Goal: Navigation & Orientation: Find specific page/section

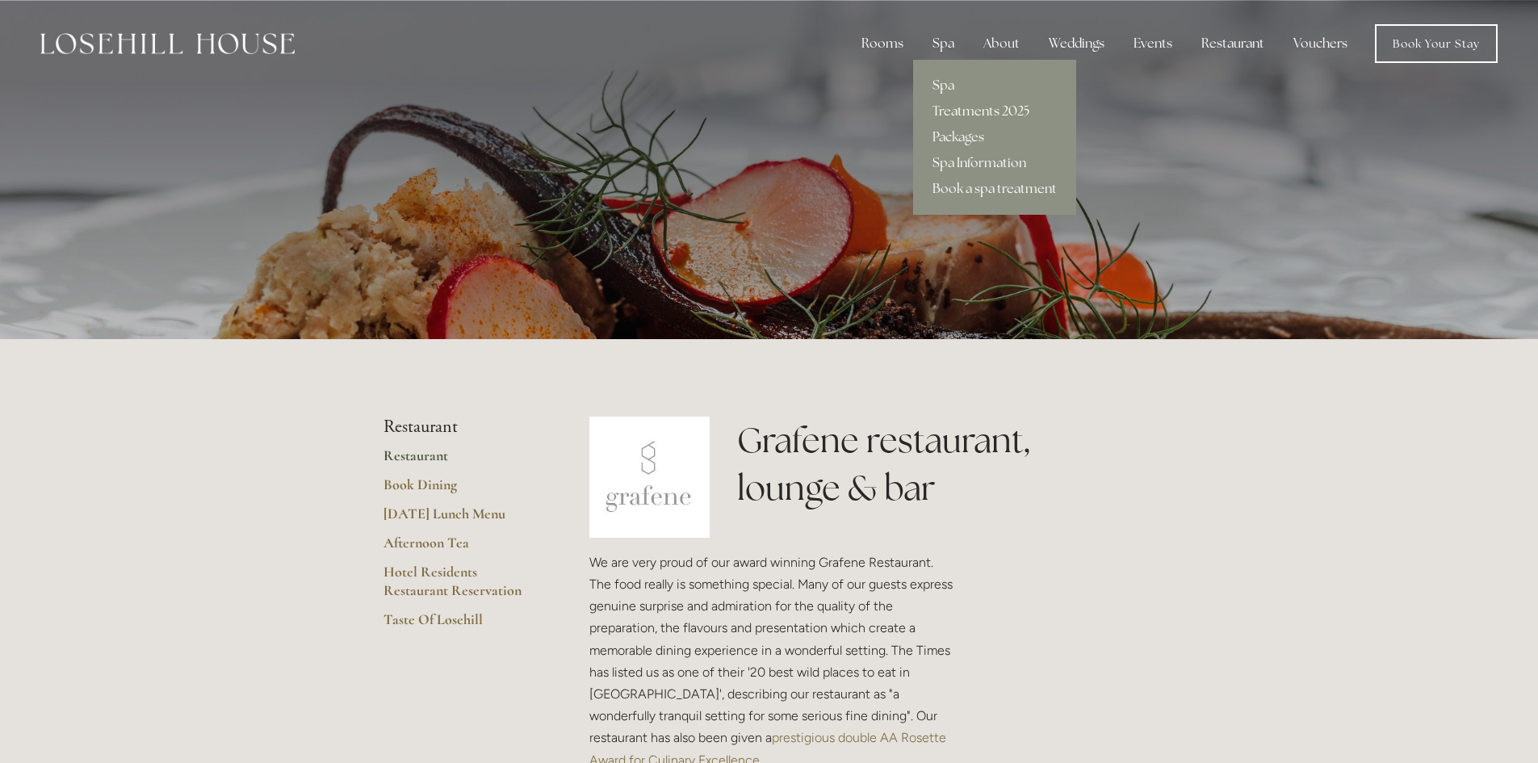
click at [956, 111] on link "Treatments 2025" at bounding box center [994, 112] width 163 height 26
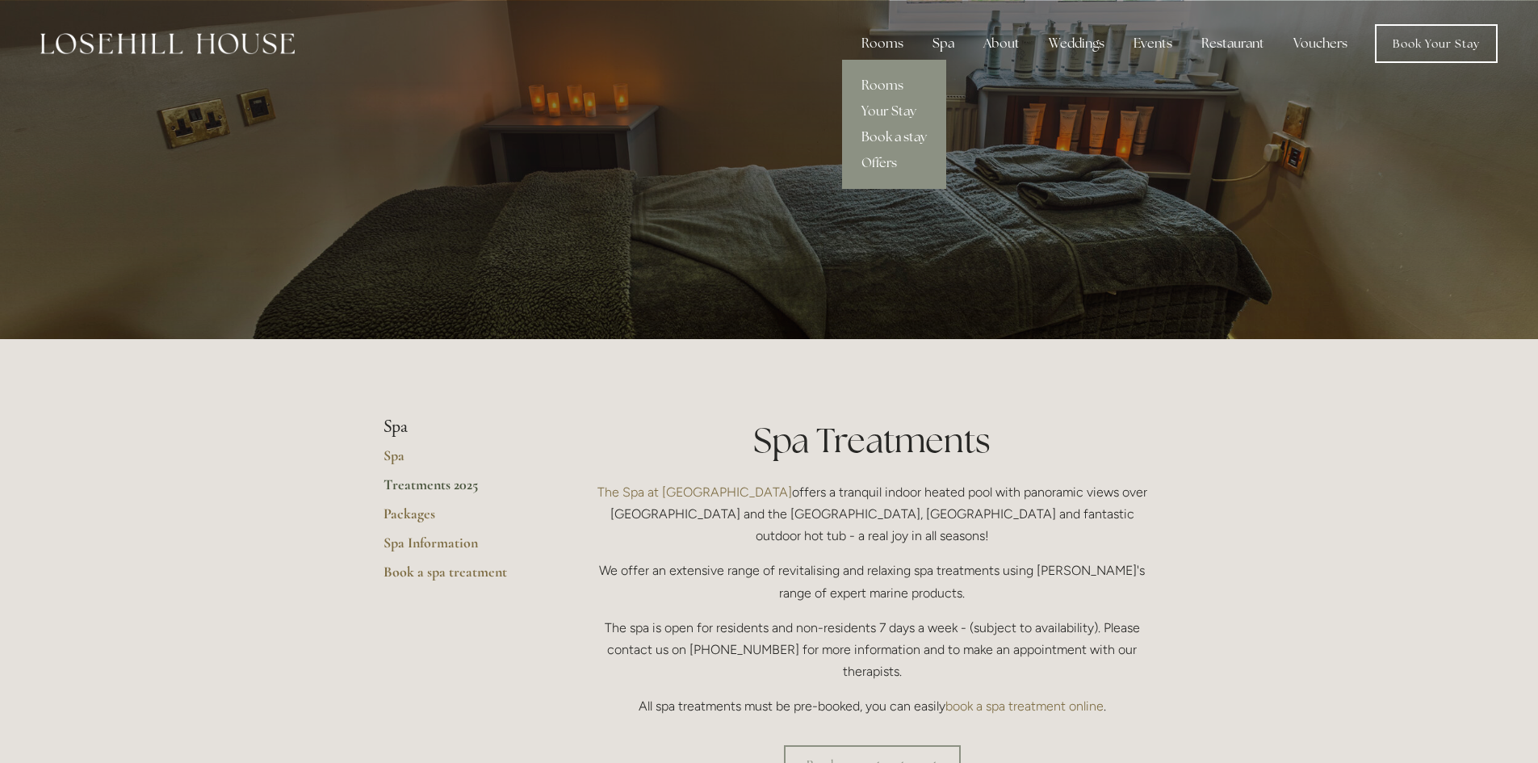
click at [887, 133] on link "Book a stay" at bounding box center [894, 137] width 104 height 26
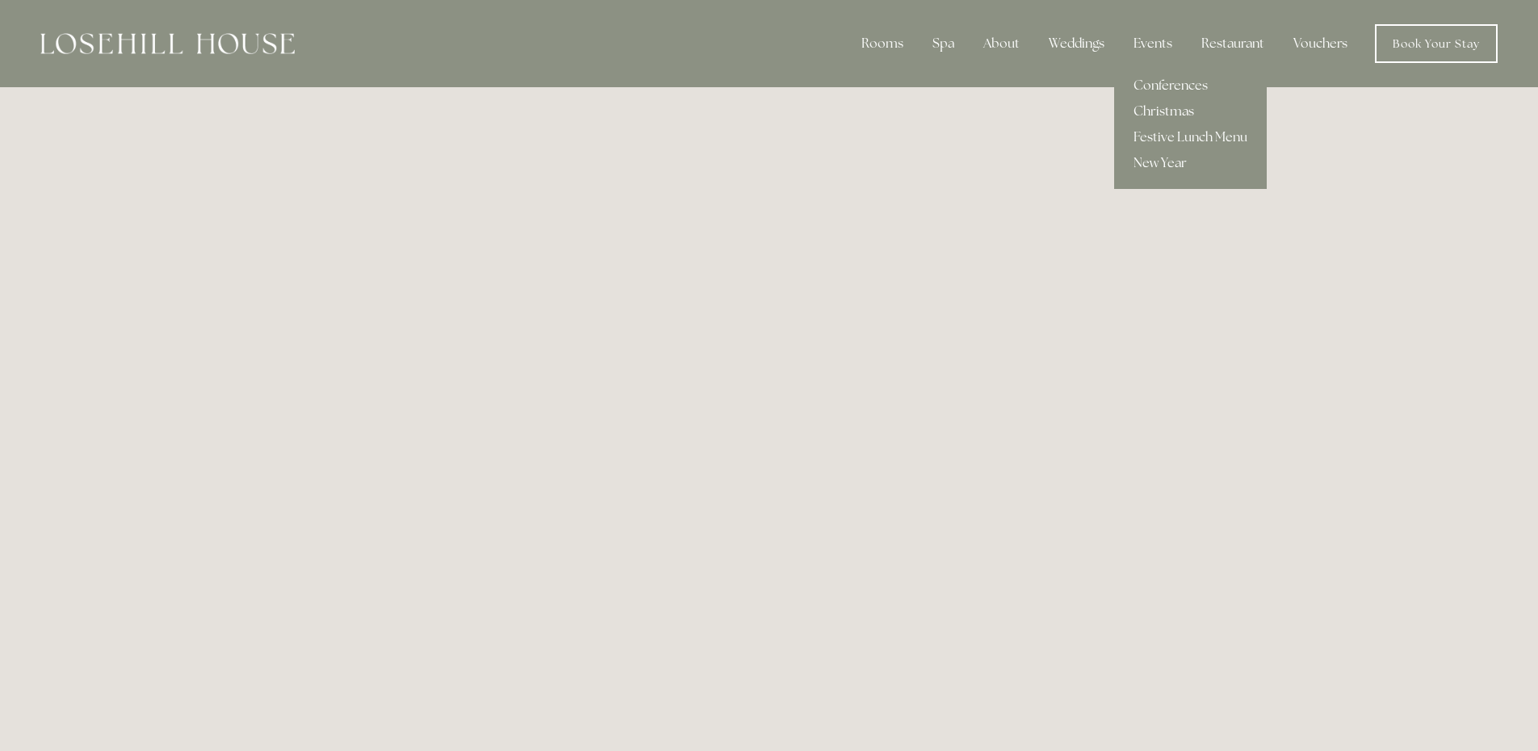
click at [1167, 111] on link "Christmas" at bounding box center [1190, 112] width 153 height 26
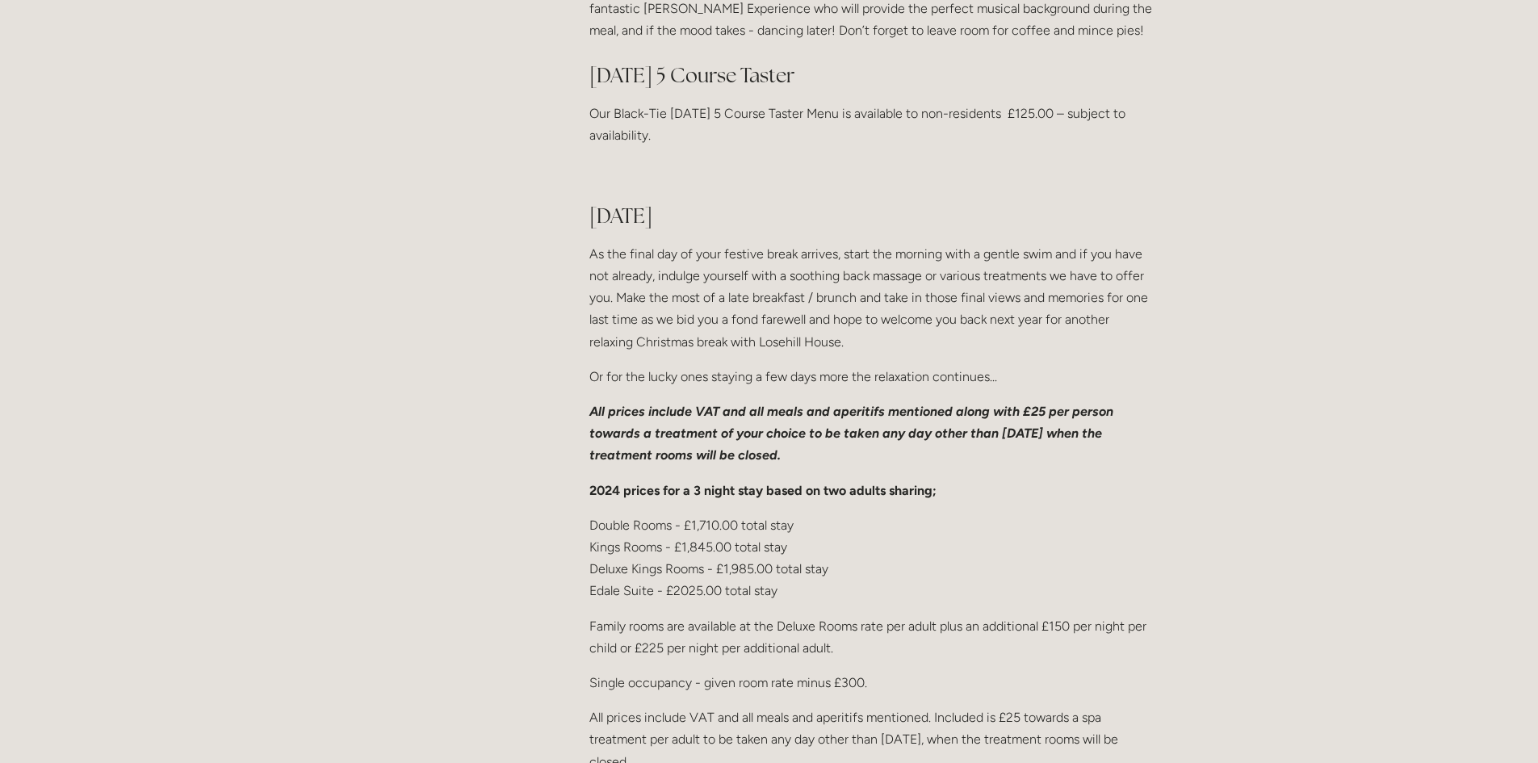
scroll to position [2261, 0]
